Goal: Complete application form

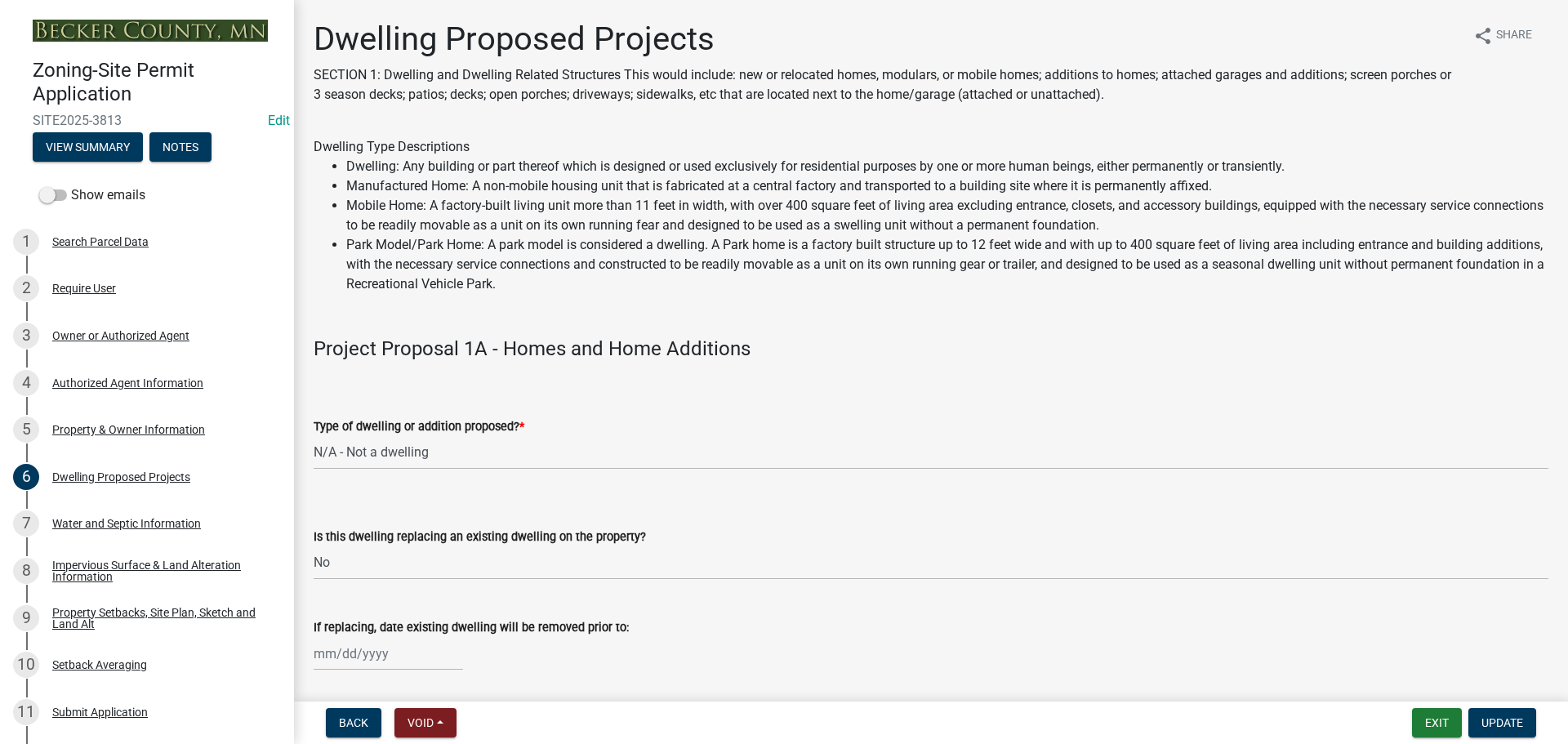
select select "a5b58647-72e6-4a45-9816-4b1990647a33"
select select "566f81cc-4b3f-4ecb-9f16-a2b313352c61"
select select "11c1c089-3b44-43c0-9549-3c9eeea2451f"
select select "781a3532-4308-48f8-bcde-e97c9fab42cb"
select select "ab9119d1-7da9-49c4-9fac-8c142204c89d"
